Goal: Find specific fact: Find specific fact

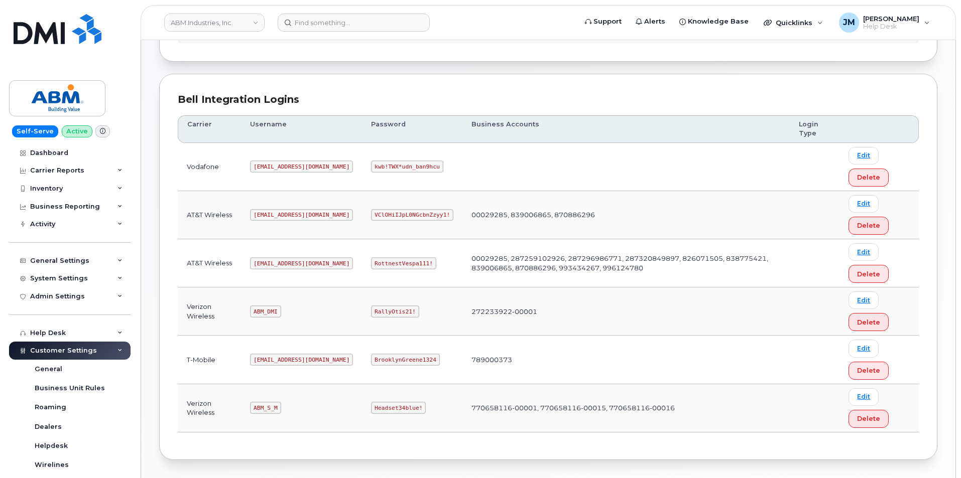
scroll to position [100, 0]
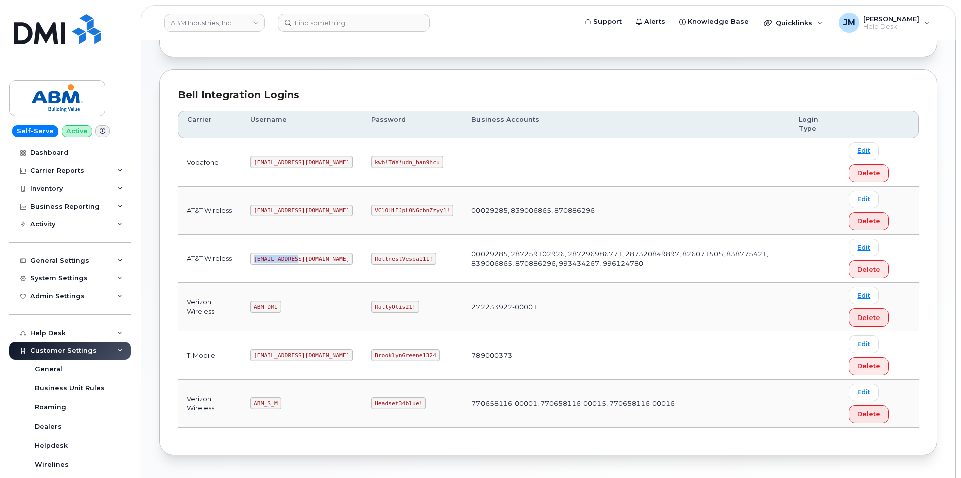
drag, startPoint x: 297, startPoint y: 261, endPoint x: 245, endPoint y: 260, distance: 52.2
click at [245, 260] on td "[EMAIL_ADDRESS][DOMAIN_NAME]" at bounding box center [301, 259] width 121 height 48
copy code "[EMAIL_ADDRESS][DOMAIN_NAME]"
drag, startPoint x: 338, startPoint y: 258, endPoint x: 381, endPoint y: 266, distance: 43.9
click at [381, 266] on td "RottnestVespa111!" at bounding box center [412, 259] width 100 height 48
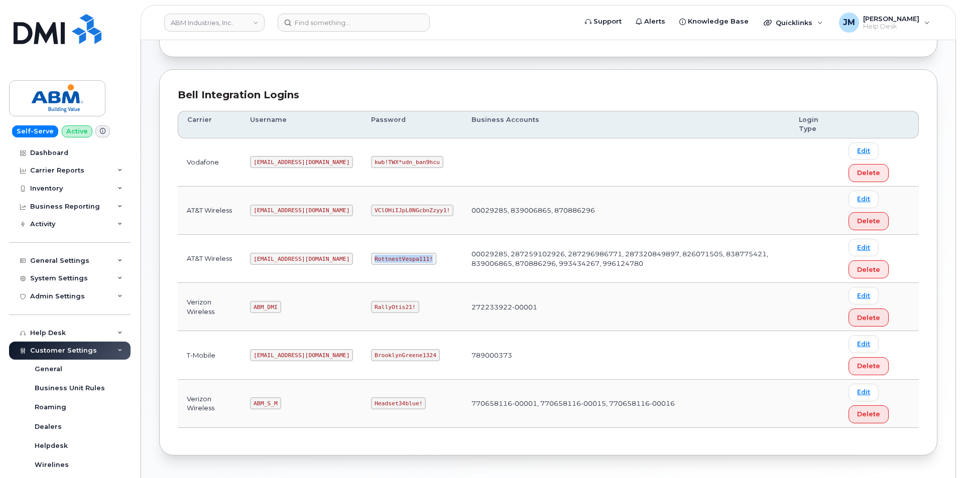
copy code "RottnestVespa111!"
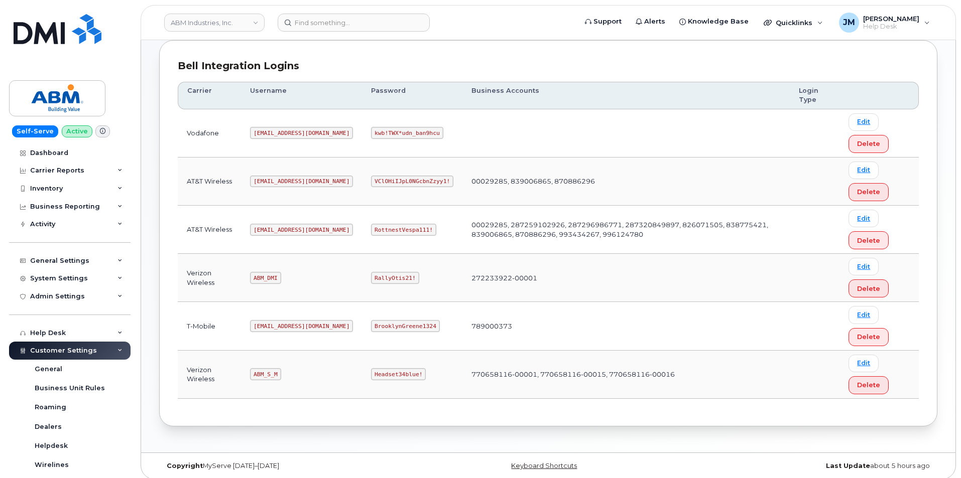
scroll to position [136, 0]
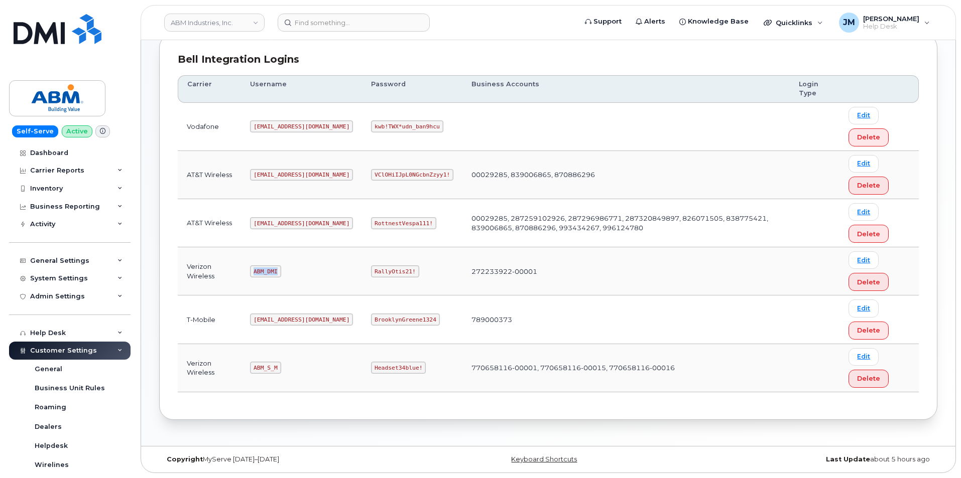
drag, startPoint x: 278, startPoint y: 269, endPoint x: 248, endPoint y: 273, distance: 30.4
click at [248, 273] on td "ABM_DMI" at bounding box center [301, 271] width 121 height 48
drag, startPoint x: 272, startPoint y: 268, endPoint x: 447, endPoint y: 391, distance: 212.9
click at [462, 391] on td "770658116-00001, 770658116-00015, 770658116-00016" at bounding box center [625, 368] width 327 height 48
drag, startPoint x: 277, startPoint y: 270, endPoint x: 248, endPoint y: 271, distance: 29.1
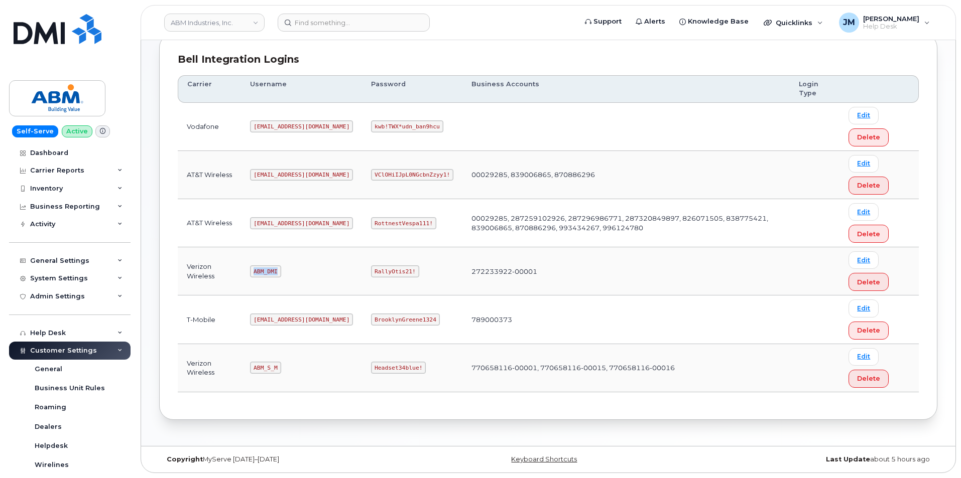
click at [248, 271] on td "ABM_DMI" at bounding box center [301, 271] width 121 height 48
copy code "ABM_DMI"
drag, startPoint x: 378, startPoint y: 270, endPoint x: 335, endPoint y: 275, distance: 43.4
click at [362, 275] on td "RallyOtis21!" at bounding box center [412, 271] width 100 height 48
copy code "RallyOtis21!"
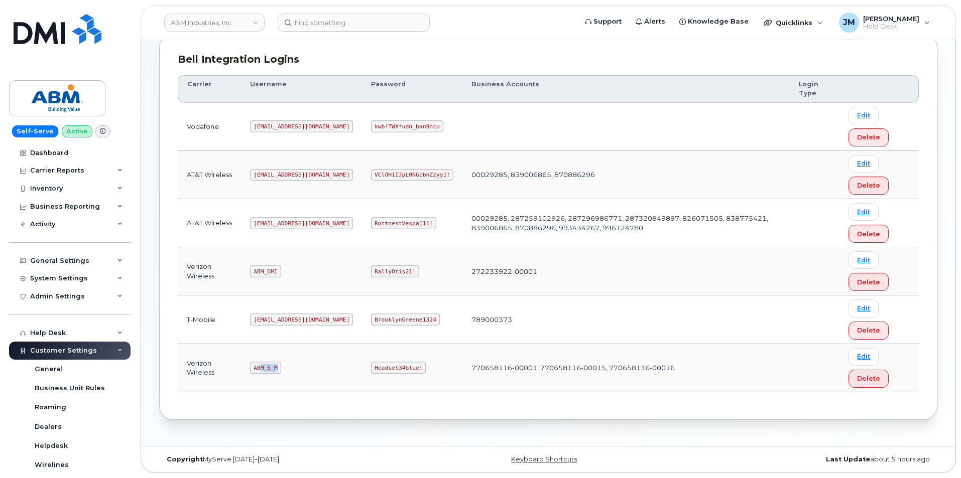
drag, startPoint x: 277, startPoint y: 369, endPoint x: 260, endPoint y: 371, distance: 16.2
click at [260, 371] on code "ABM_S_M" at bounding box center [265, 368] width 31 height 12
click at [263, 368] on code "ABM_S_M" at bounding box center [265, 368] width 31 height 12
click at [371, 370] on code "Headset34blue!" at bounding box center [398, 368] width 55 height 12
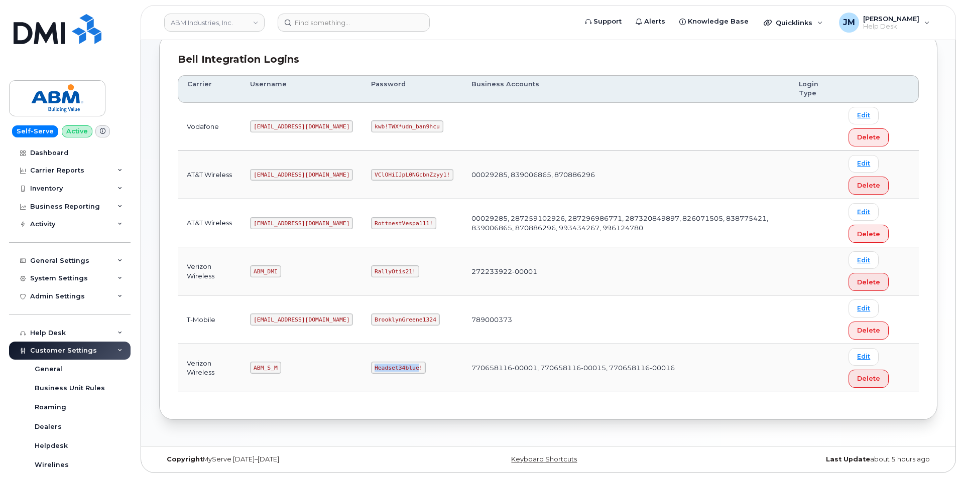
click at [371, 370] on code "Headset34blue!" at bounding box center [398, 368] width 55 height 12
click at [387, 366] on td "Headset34blue!" at bounding box center [412, 368] width 100 height 48
drag, startPoint x: 385, startPoint y: 366, endPoint x: 331, endPoint y: 372, distance: 55.0
click at [362, 372] on td "Headset34blue!" at bounding box center [412, 368] width 100 height 48
copy code "Headset34blue!"
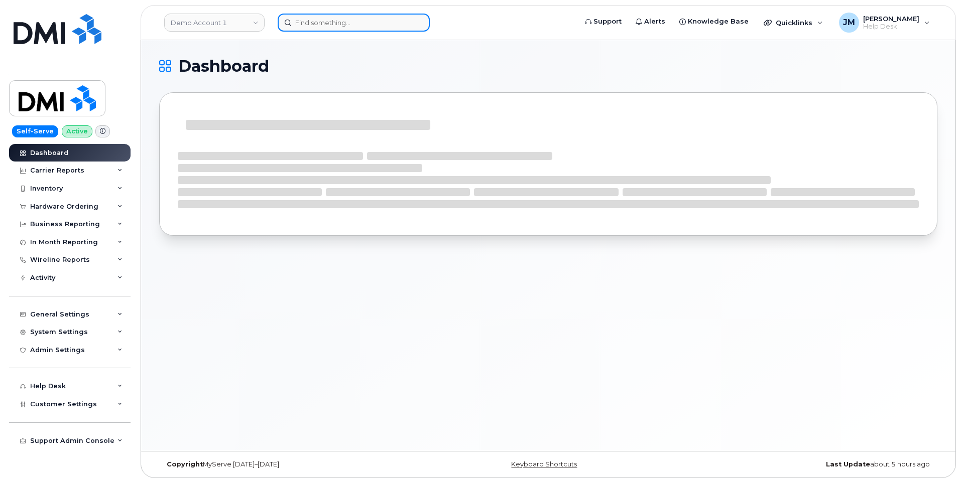
click at [349, 23] on input at bounding box center [354, 23] width 152 height 18
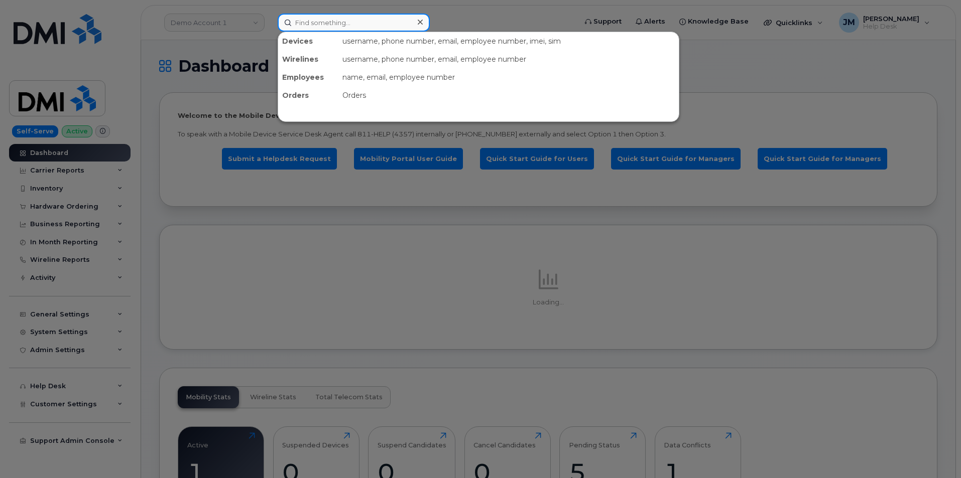
paste input "8586509255"
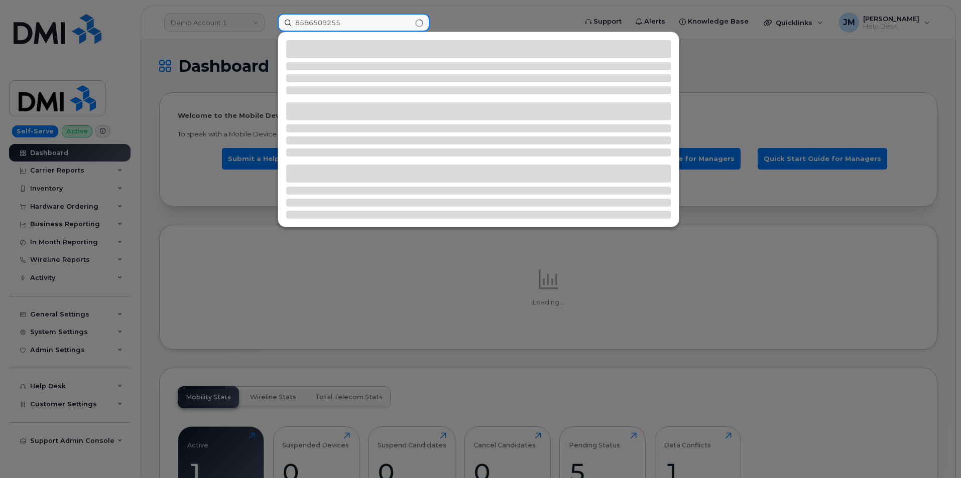
type input "8586509255"
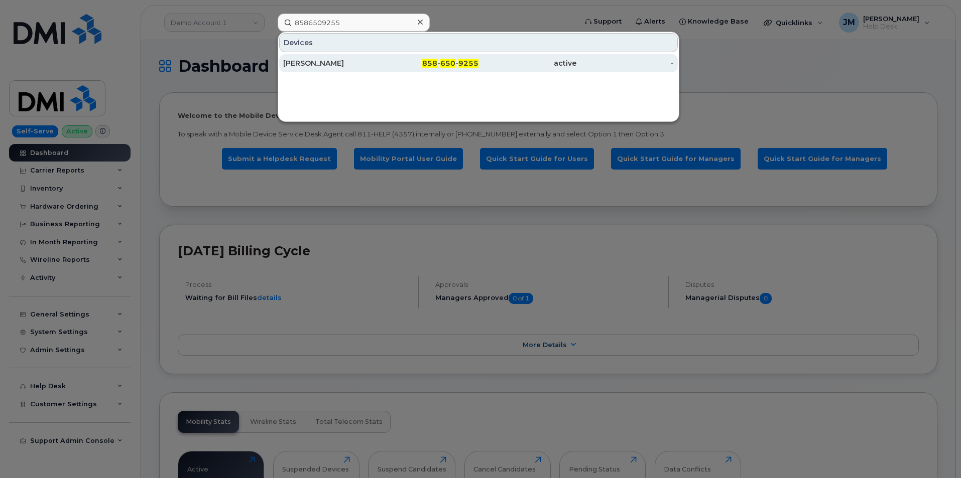
click at [325, 61] on div "ALISSA CEDANO" at bounding box center [332, 63] width 98 height 10
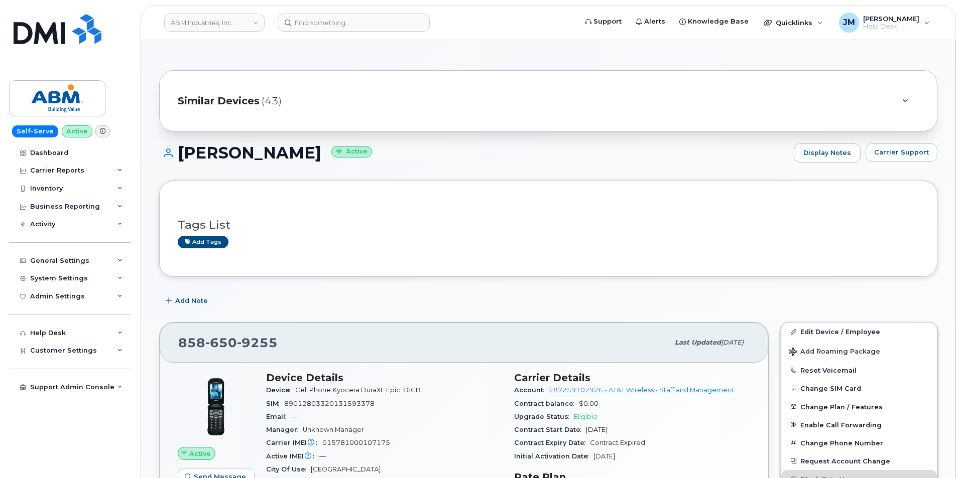
click at [912, 152] on span "Carrier Support" at bounding box center [901, 153] width 55 height 10
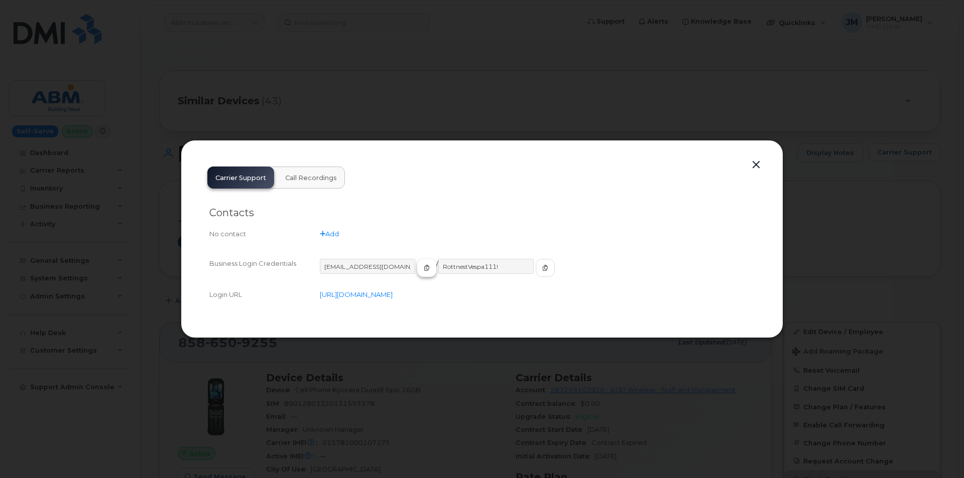
click at [422, 268] on span "button" at bounding box center [426, 267] width 9 height 9
click at [539, 267] on span "button" at bounding box center [543, 267] width 9 height 9
click at [540, 265] on icon "button" at bounding box center [543, 268] width 6 height 6
click at [422, 115] on div at bounding box center [480, 239] width 961 height 478
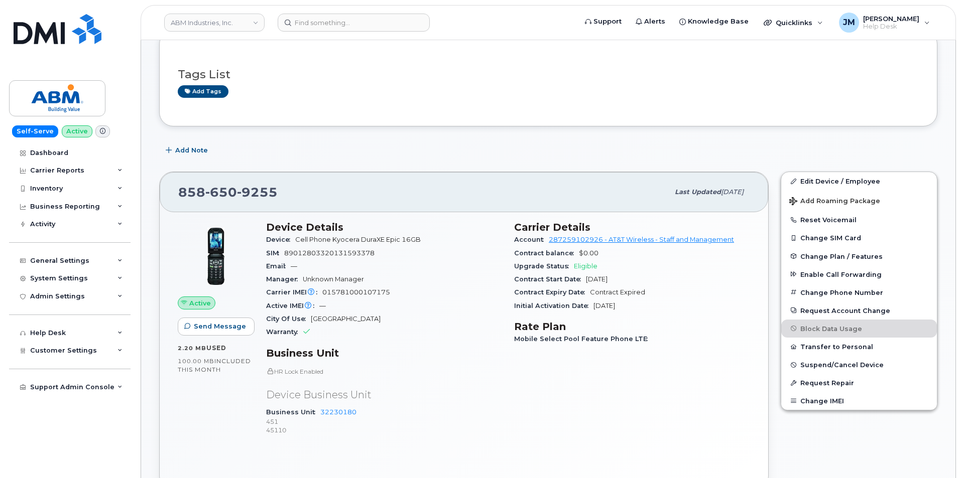
scroll to position [201, 0]
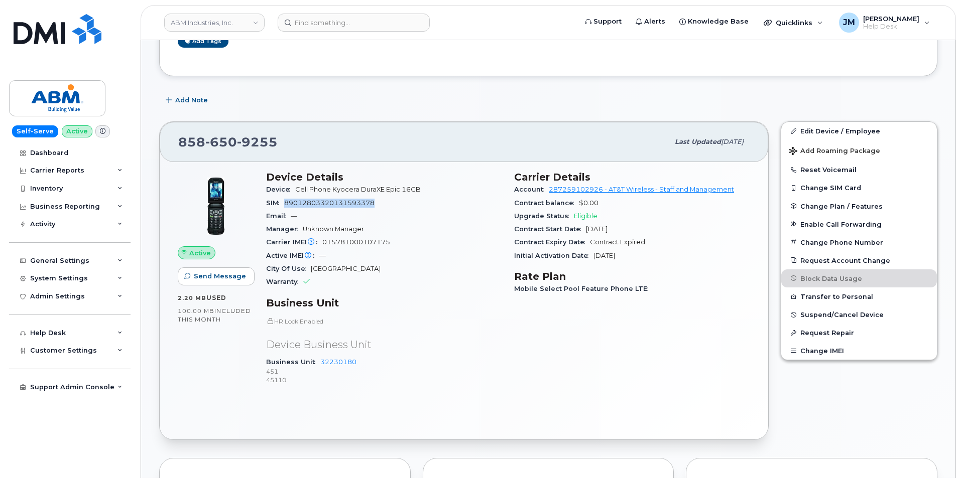
drag, startPoint x: 286, startPoint y: 202, endPoint x: 380, endPoint y: 202, distance: 93.8
click at [380, 202] on div "SIM [TECHNICAL_ID]" at bounding box center [384, 203] width 236 height 13
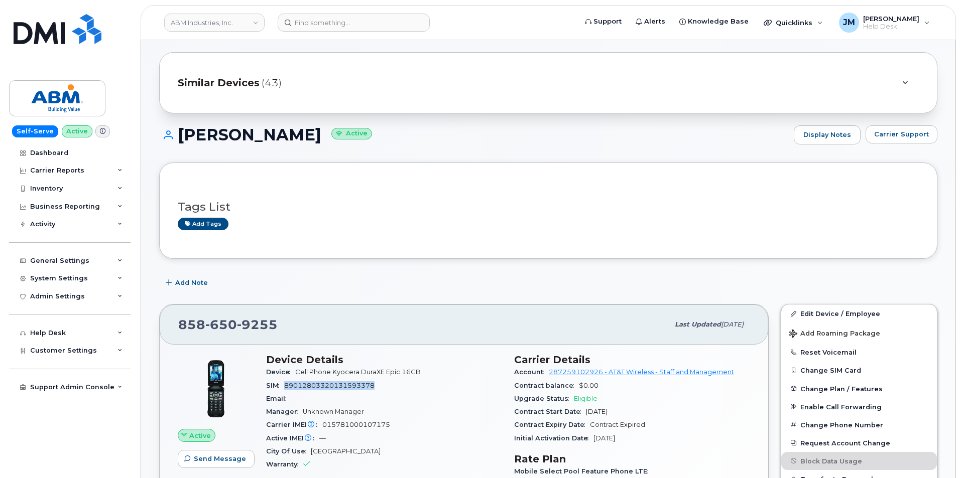
scroll to position [0, 0]
